Goal: Information Seeking & Learning: Learn about a topic

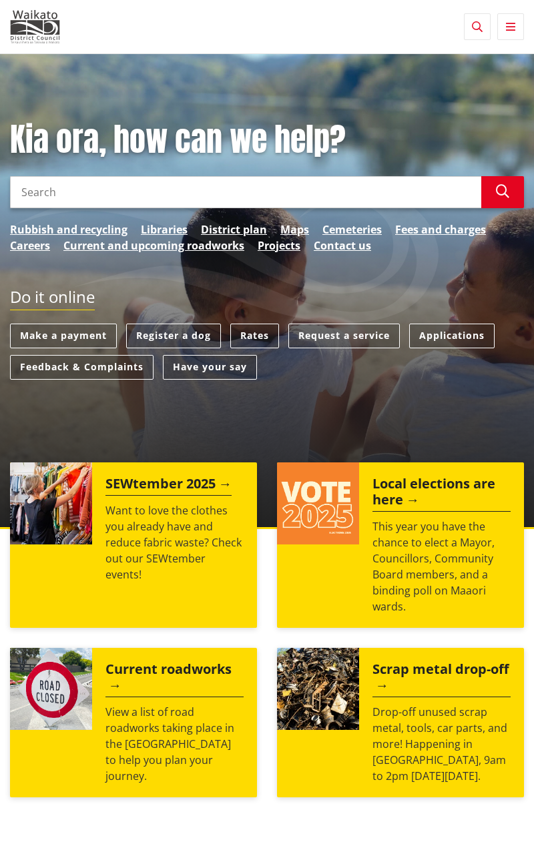
click at [415, 194] on input "Search" at bounding box center [245, 192] width 471 height 32
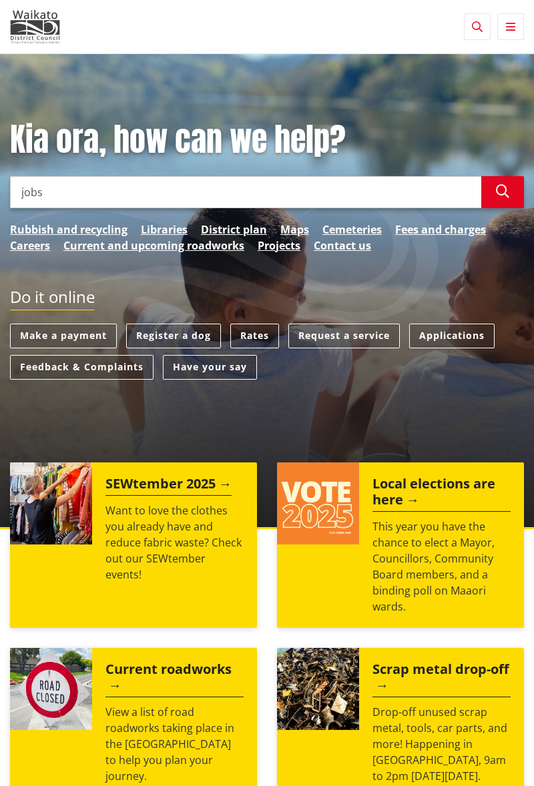
type input "jobs"
click at [174, 224] on link "Libraries" at bounding box center [164, 230] width 47 height 16
